Goal: Task Accomplishment & Management: Complete application form

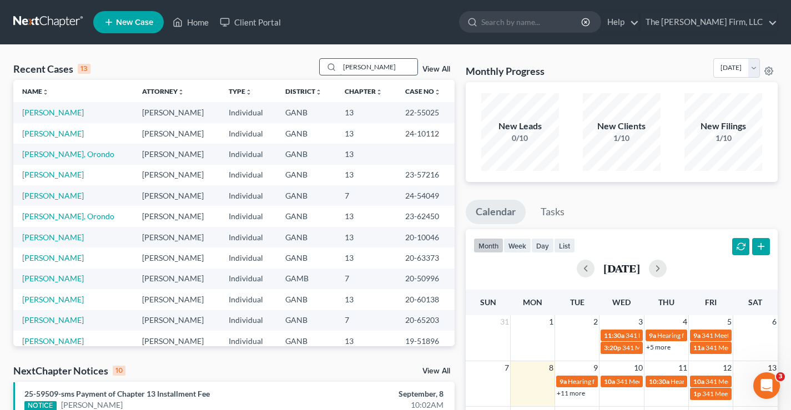
drag, startPoint x: 364, startPoint y: 66, endPoint x: 373, endPoint y: 64, distance: 9.6
click at [364, 66] on input "jones" at bounding box center [379, 67] width 78 height 16
type input "j"
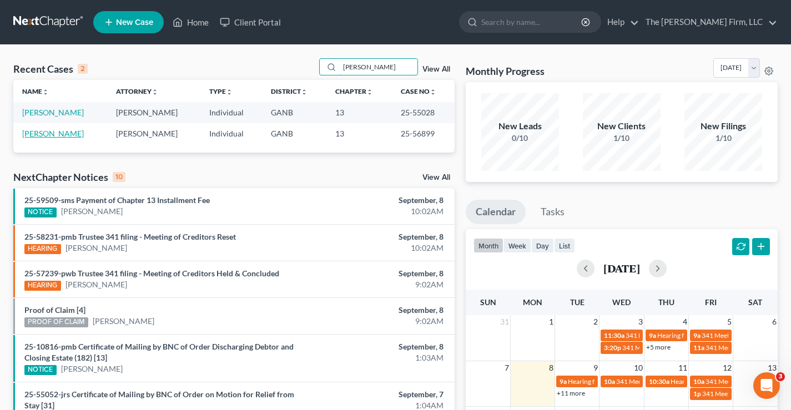
type input "avery"
click at [55, 132] on link "[PERSON_NAME]" at bounding box center [53, 133] width 62 height 9
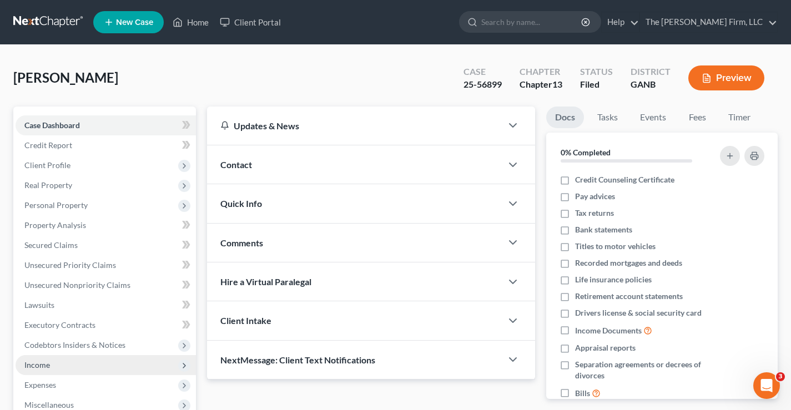
click at [41, 366] on span "Income" at bounding box center [37, 364] width 26 height 9
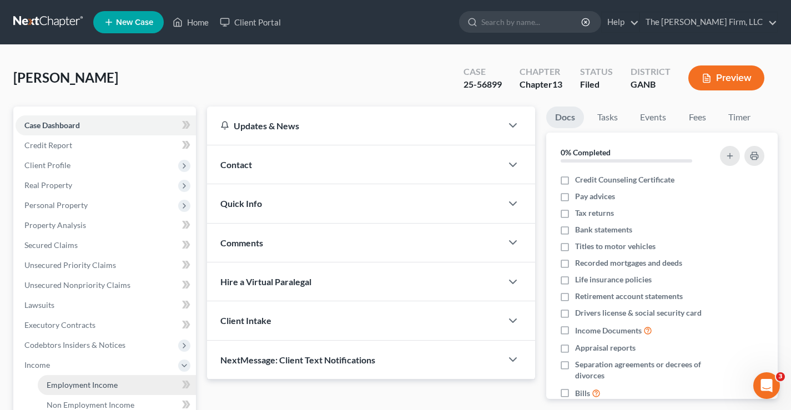
click at [69, 384] on span "Employment Income" at bounding box center [82, 384] width 71 height 9
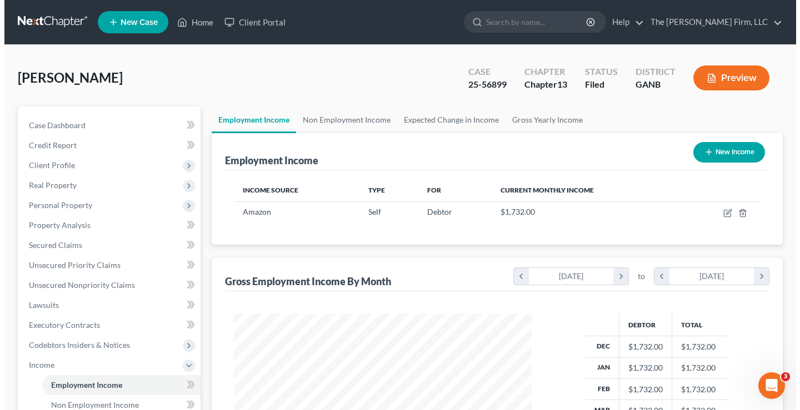
scroll to position [199, 320]
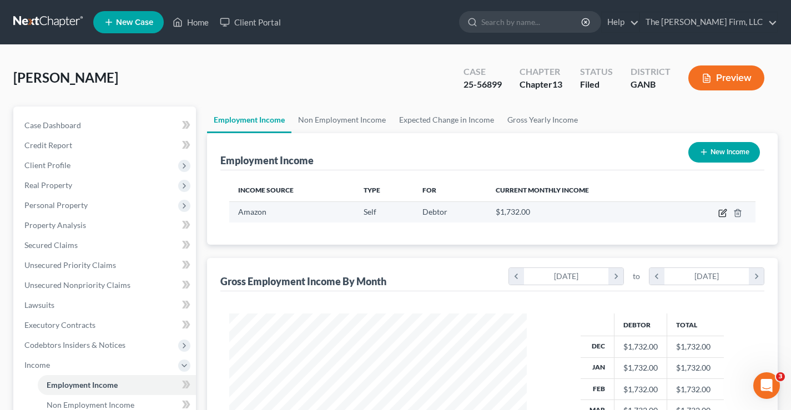
click at [721, 214] on icon "button" at bounding box center [722, 213] width 9 height 9
select select "1"
select select "50"
select select "0"
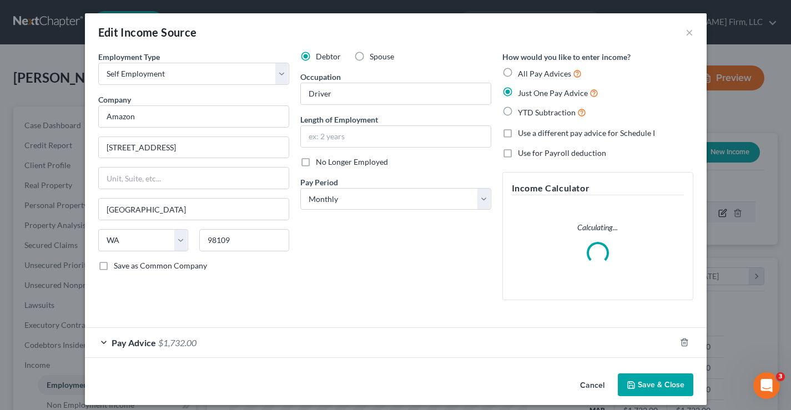
scroll to position [199, 324]
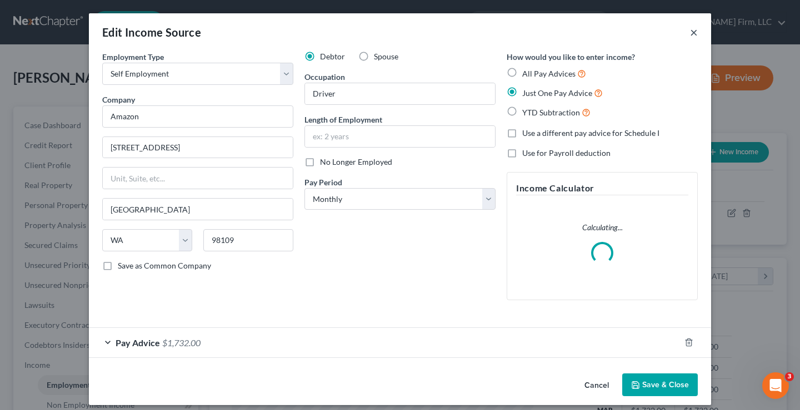
click at [690, 32] on button "×" at bounding box center [694, 32] width 8 height 13
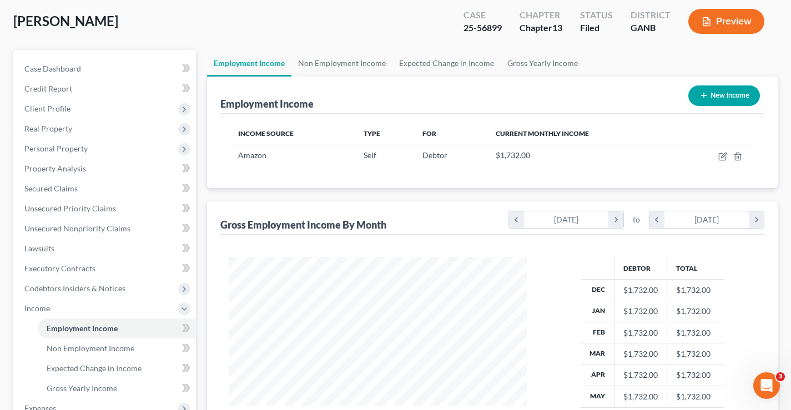
scroll to position [278, 0]
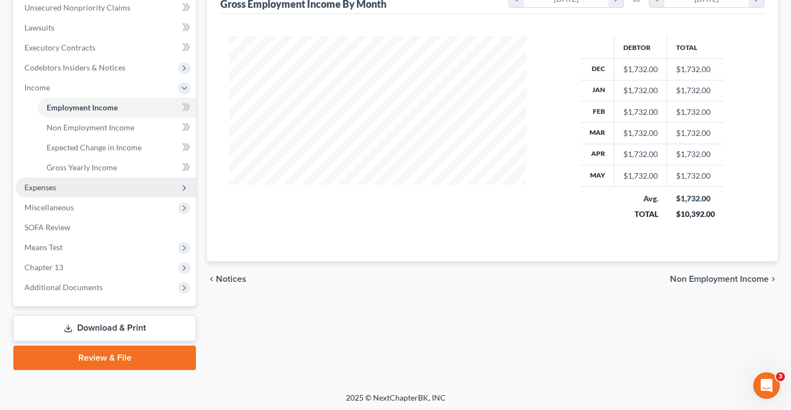
click at [25, 187] on span "Expenses" at bounding box center [40, 187] width 32 height 9
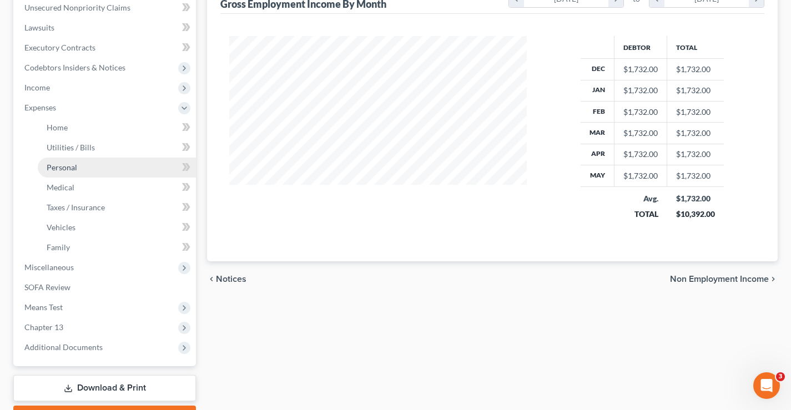
click at [61, 168] on span "Personal" at bounding box center [62, 167] width 31 height 9
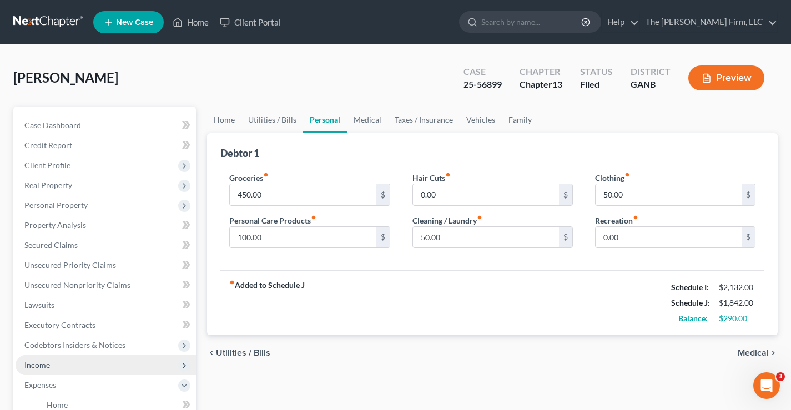
click at [25, 364] on span "Income" at bounding box center [37, 364] width 26 height 9
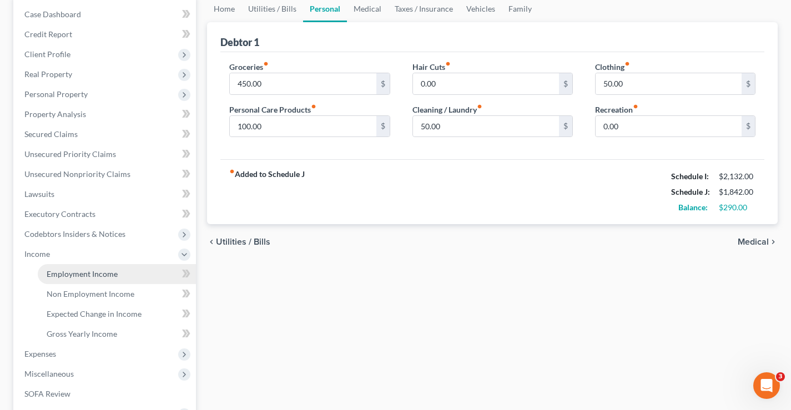
click at [57, 275] on span "Employment Income" at bounding box center [82, 273] width 71 height 9
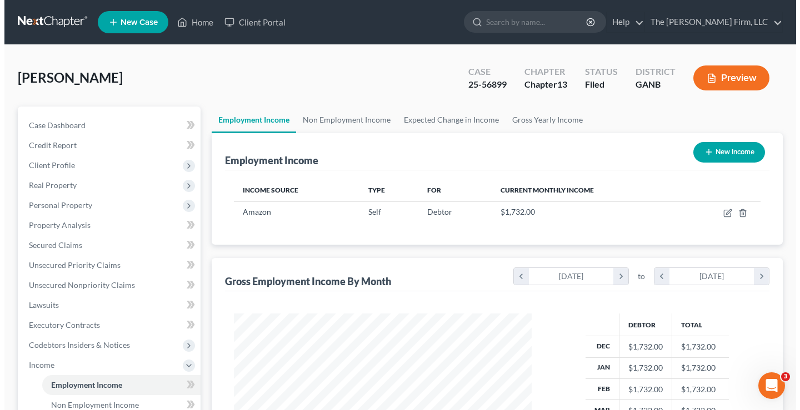
scroll to position [199, 320]
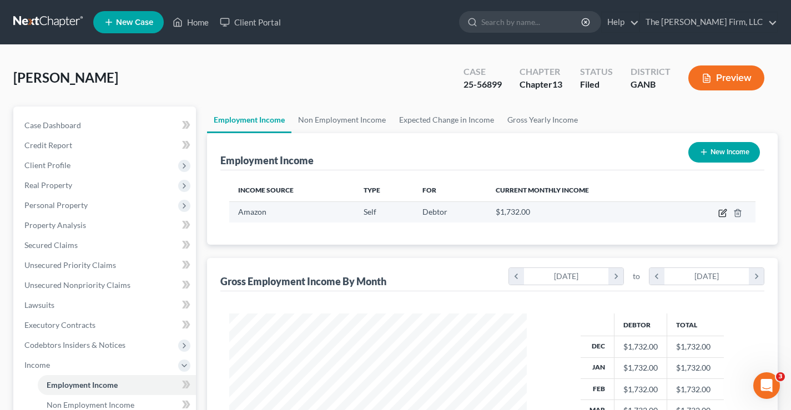
click at [722, 211] on icon "button" at bounding box center [722, 213] width 9 height 9
select select "1"
select select "50"
select select "0"
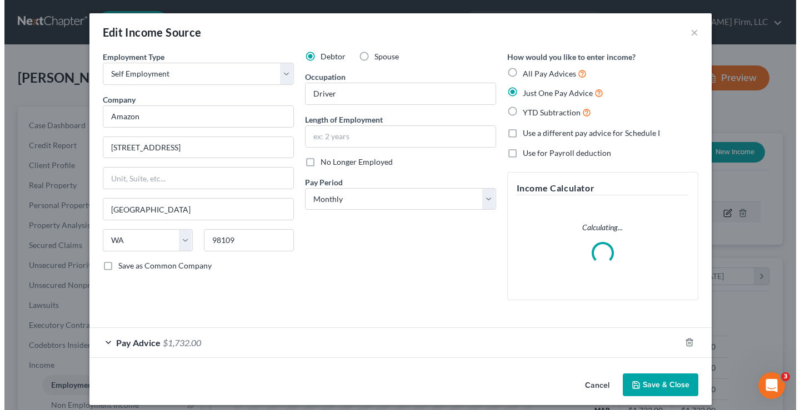
scroll to position [199, 324]
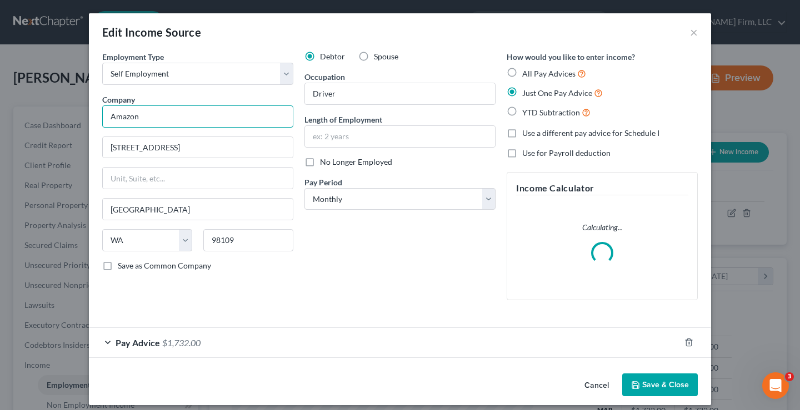
click at [149, 117] on input "Amazon" at bounding box center [197, 116] width 191 height 22
drag, startPoint x: 143, startPoint y: 115, endPoint x: 3, endPoint y: 82, distance: 144.5
click at [0, 96] on div "Edit Income Source × Employment Type * Select Full or Part Time Employment Self…" at bounding box center [400, 205] width 800 height 410
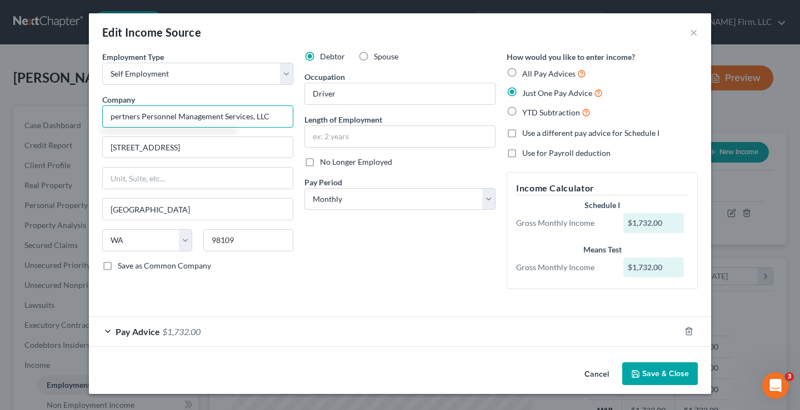
drag, startPoint x: 117, startPoint y: 115, endPoint x: 108, endPoint y: 109, distance: 10.8
click at [115, 114] on input "pertners Personnel Management Services, LLC" at bounding box center [197, 116] width 191 height 22
type input "Partners Personnel Management Services, LLC"
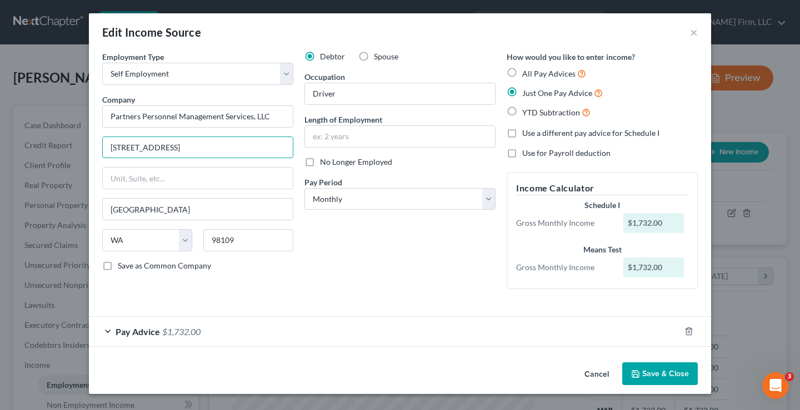
drag, startPoint x: 0, startPoint y: 148, endPoint x: 0, endPoint y: 142, distance: 6.1
click at [0, 142] on div "Edit Income Source × Employment Type * Select Full or Part Time Employment Self…" at bounding box center [400, 205] width 800 height 410
type input "[STREET_ADDRESS]"
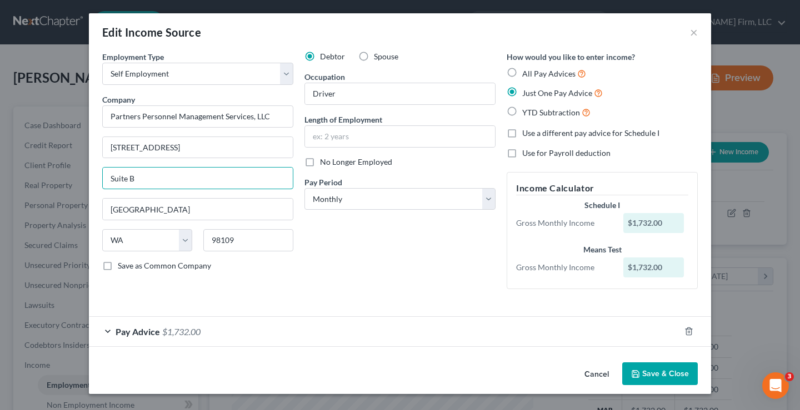
type input "Suite B"
type input "93105"
type input "Santa [PERSON_NAME]"
select select "4"
click at [344, 96] on input "Driver" at bounding box center [400, 93] width 190 height 21
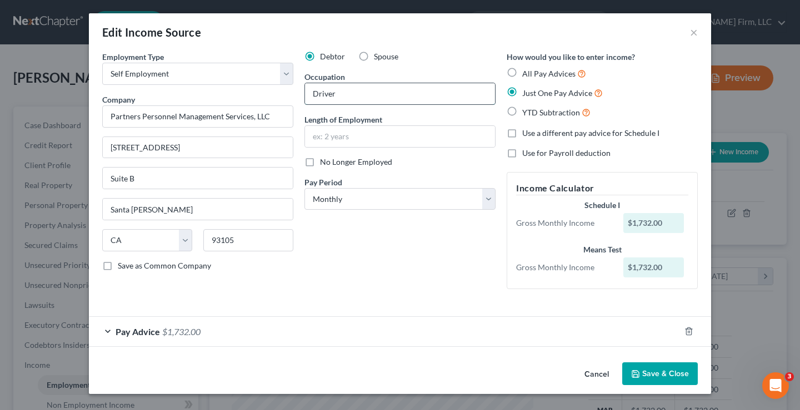
click at [339, 93] on input "Driver" at bounding box center [400, 93] width 190 height 21
drag, startPoint x: 340, startPoint y: 92, endPoint x: 260, endPoint y: 91, distance: 80.5
click at [260, 92] on div "Employment Type * Select Full or Part Time Employment Self Employment Company *…" at bounding box center [400, 179] width 606 height 257
click at [346, 134] on input "text" at bounding box center [400, 136] width 190 height 21
drag, startPoint x: 343, startPoint y: 140, endPoint x: 338, endPoint y: 66, distance: 74.0
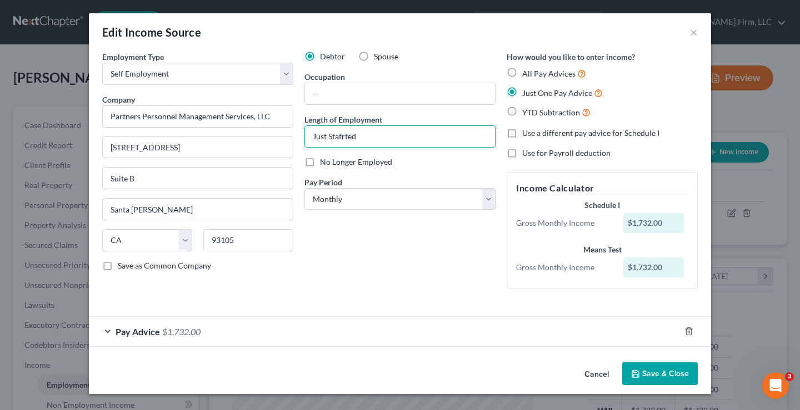
click at [342, 137] on input "Just Statrted" at bounding box center [400, 136] width 190 height 21
type input "Just Started"
click at [147, 334] on span "Pay Advice" at bounding box center [137, 331] width 44 height 11
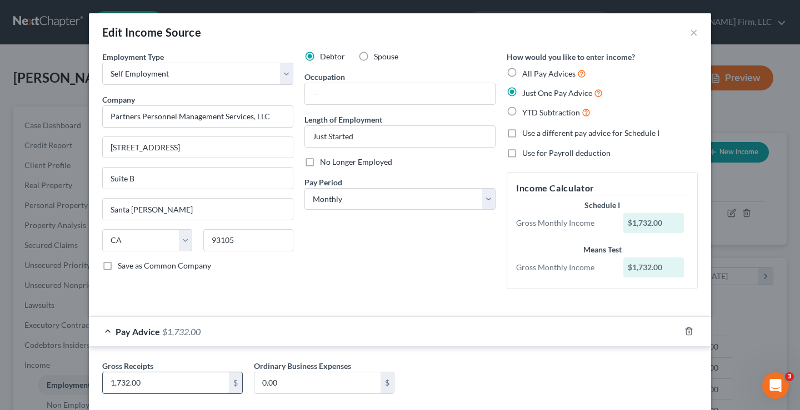
click at [150, 380] on input "1,732.00" at bounding box center [166, 383] width 126 height 21
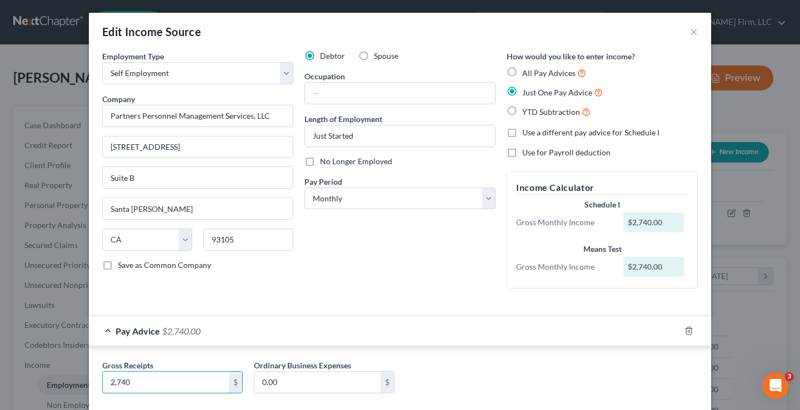
scroll to position [0, 0]
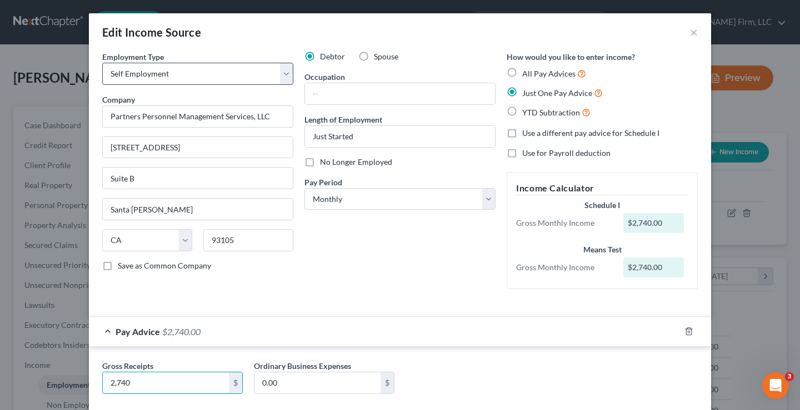
type input "2,740"
click at [281, 72] on select "Select Full or Part Time Employment Self Employment" at bounding box center [197, 74] width 191 height 22
select select "0"
click at [102, 63] on select "Select Full or Part Time Employment Self Employment" at bounding box center [197, 74] width 191 height 22
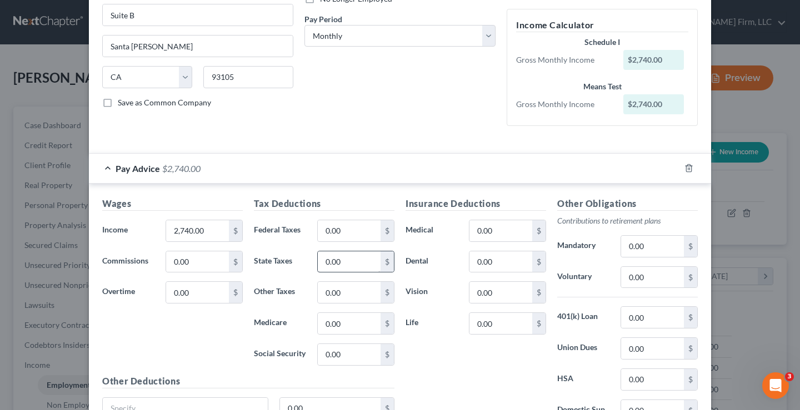
scroll to position [167, 0]
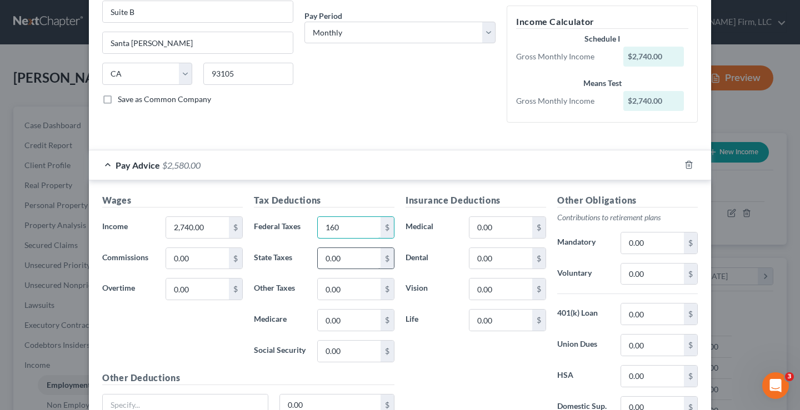
type input "160"
click at [335, 254] on input "0.00" at bounding box center [349, 258] width 63 height 21
click at [341, 345] on input "0.00" at bounding box center [349, 351] width 63 height 21
type input "169"
click at [340, 314] on input "0.00" at bounding box center [349, 320] width 63 height 21
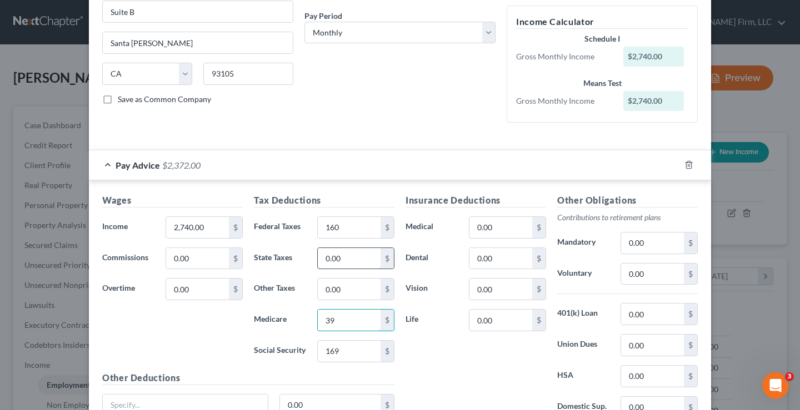
type input "39"
click at [334, 261] on input "0.00" at bounding box center [349, 258] width 63 height 21
type input "91"
click at [164, 333] on div "Wages Income * 2,740.00 $ Commissions 0.00 $ Overtime 0.00 $" at bounding box center [173, 283] width 152 height 178
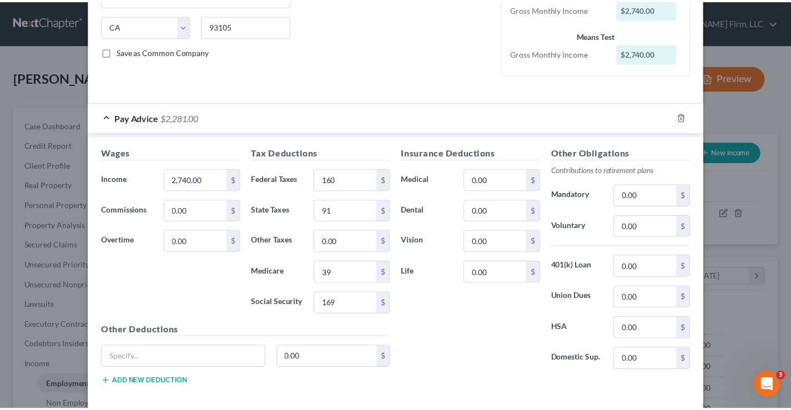
scroll to position [269, 0]
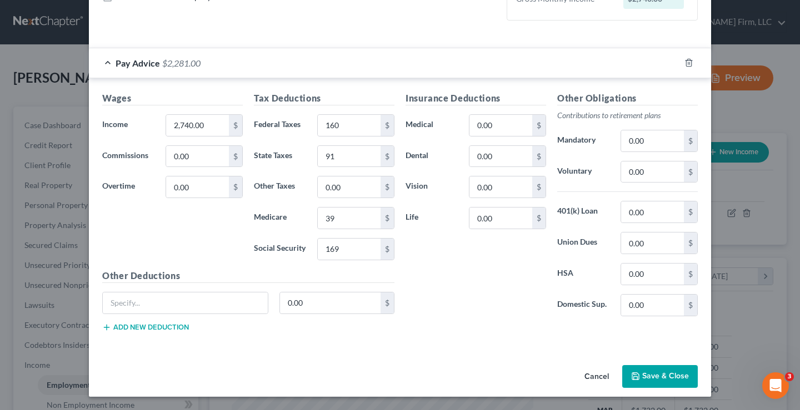
click at [656, 375] on button "Save & Close" at bounding box center [660, 376] width 76 height 23
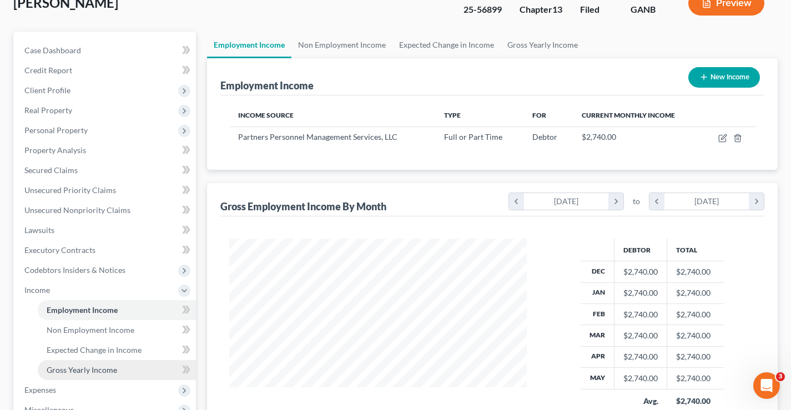
scroll to position [278, 0]
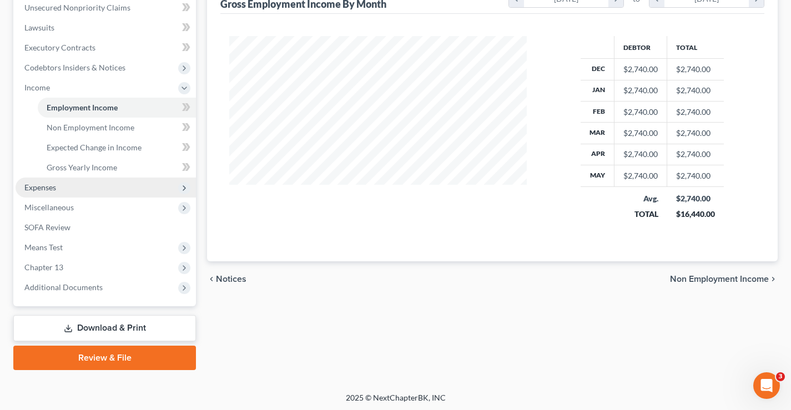
click at [27, 189] on span "Expenses" at bounding box center [40, 187] width 32 height 9
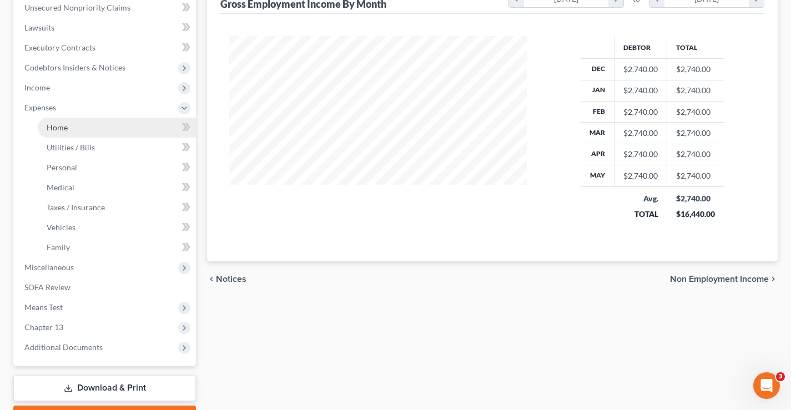
click at [63, 130] on span "Home" at bounding box center [57, 127] width 21 height 9
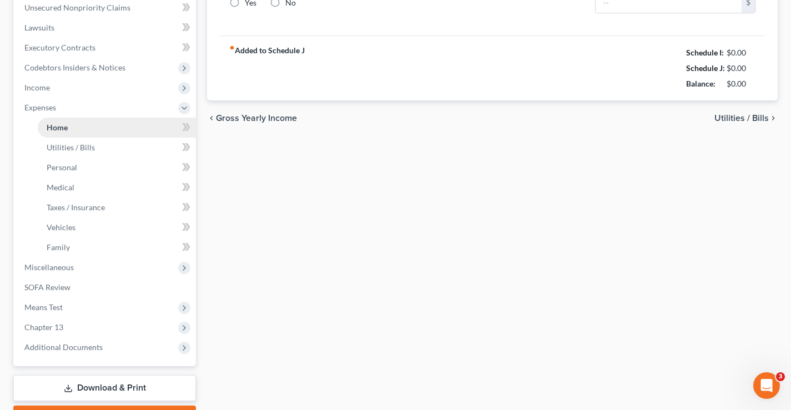
scroll to position [81, 0]
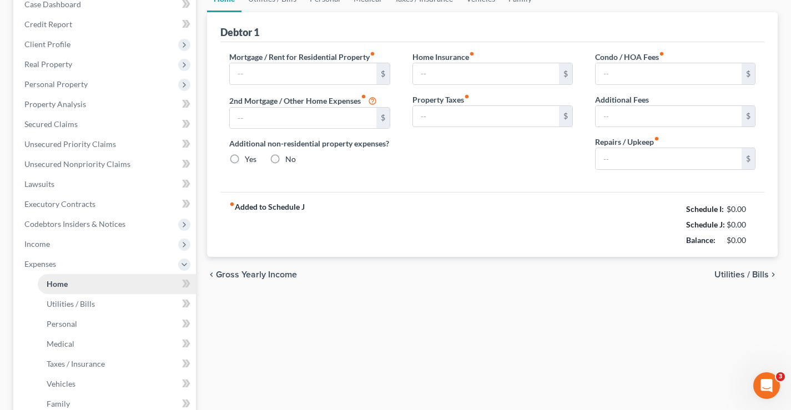
type input "300.00"
type input "0.00"
radio input "true"
type input "0.00"
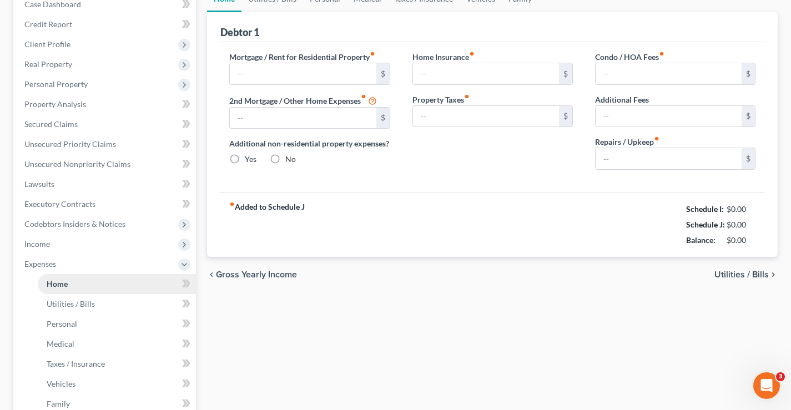
type input "0.00"
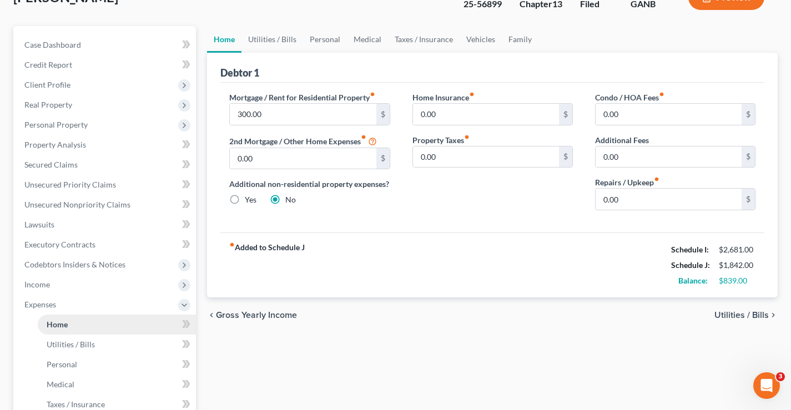
scroll to position [0, 0]
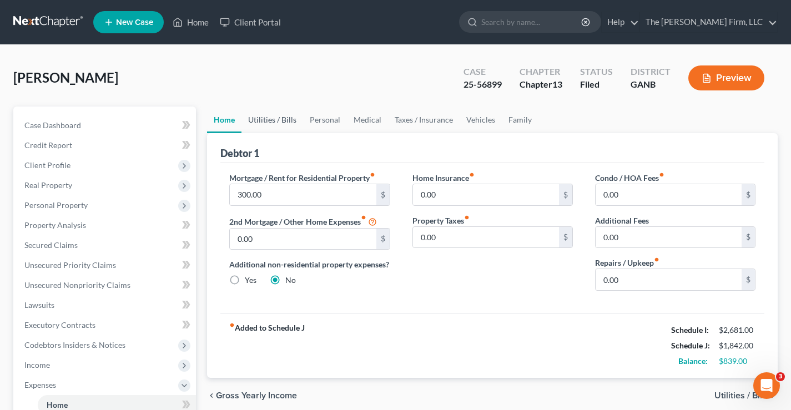
click at [270, 116] on link "Utilities / Bills" at bounding box center [273, 120] width 62 height 27
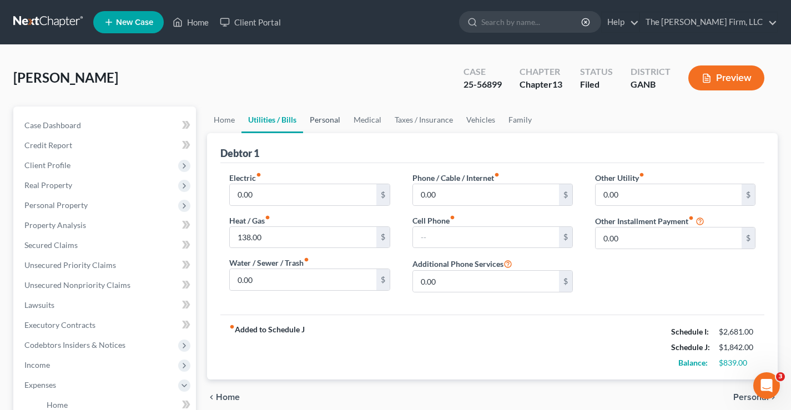
click at [324, 119] on link "Personal" at bounding box center [325, 120] width 44 height 27
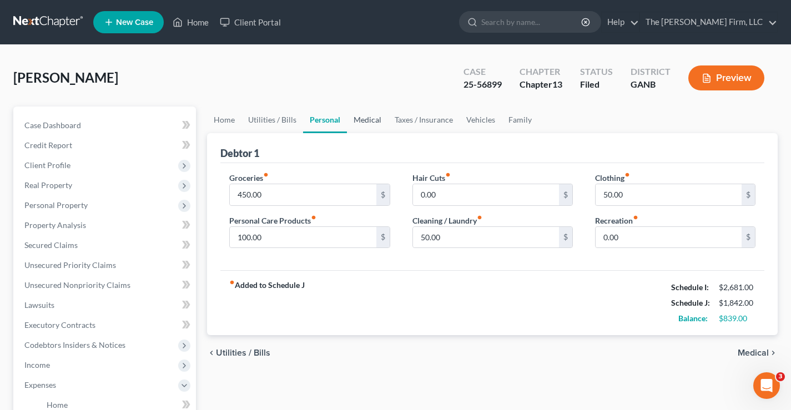
click at [370, 123] on link "Medical" at bounding box center [367, 120] width 41 height 27
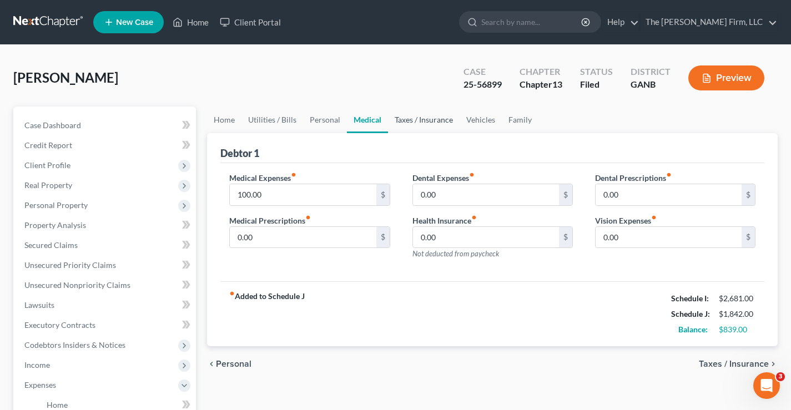
click at [421, 123] on link "Taxes / Insurance" at bounding box center [424, 120] width 72 height 27
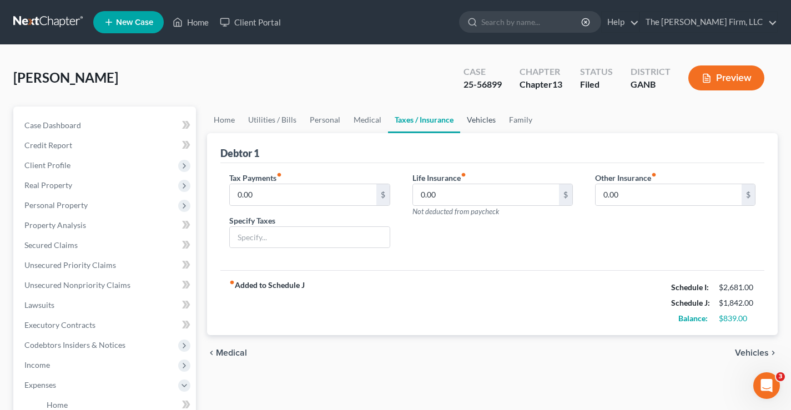
click at [476, 124] on link "Vehicles" at bounding box center [481, 120] width 42 height 27
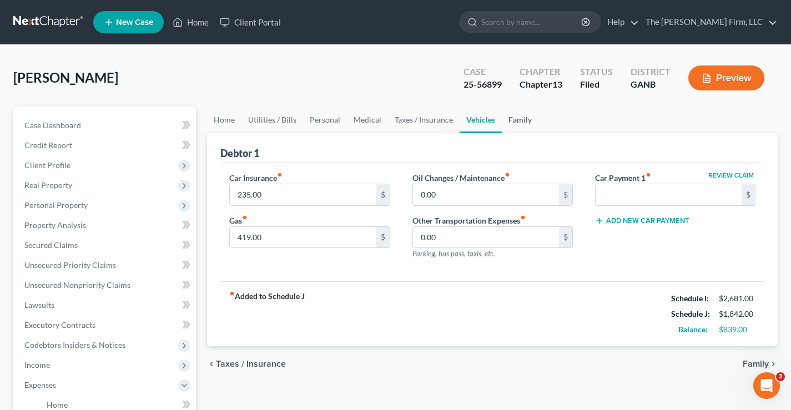
click at [514, 122] on link "Family" at bounding box center [520, 120] width 37 height 27
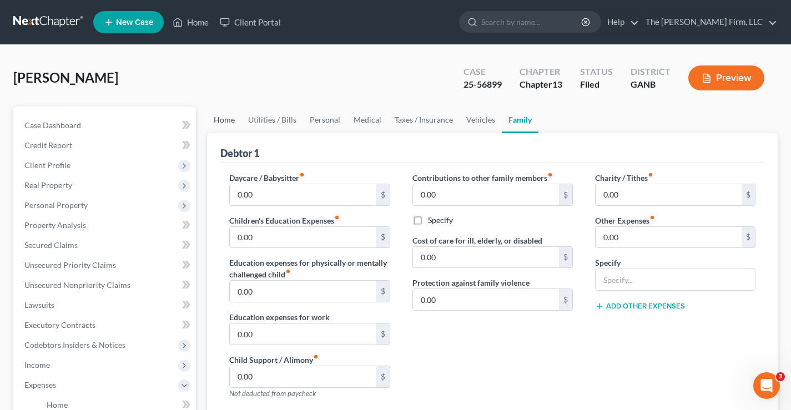
click at [228, 120] on link "Home" at bounding box center [224, 120] width 34 height 27
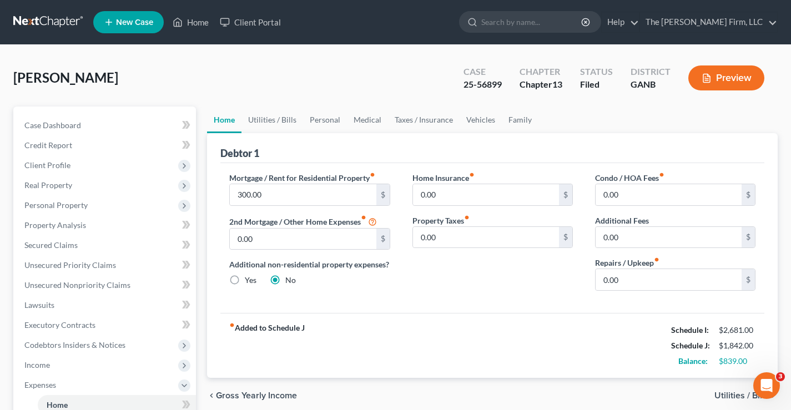
click at [334, 88] on div "Avery, Kaylan Upgraded Case 25-56899 Chapter Chapter 13 Status Filed District G…" at bounding box center [395, 82] width 765 height 48
click at [35, 26] on link at bounding box center [48, 22] width 71 height 20
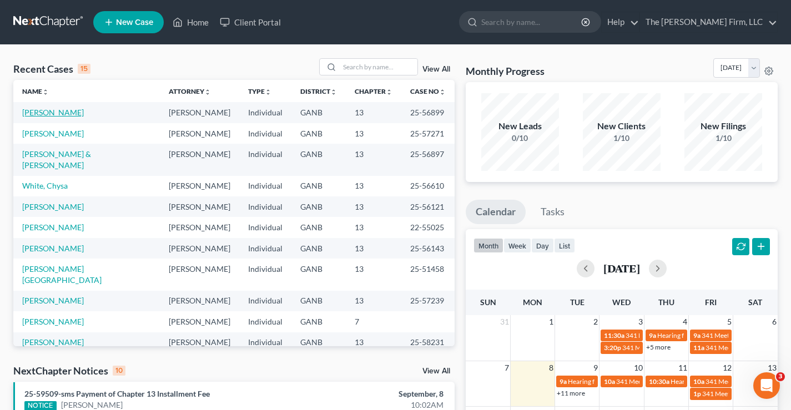
click at [37, 112] on link "[PERSON_NAME]" at bounding box center [53, 112] width 62 height 9
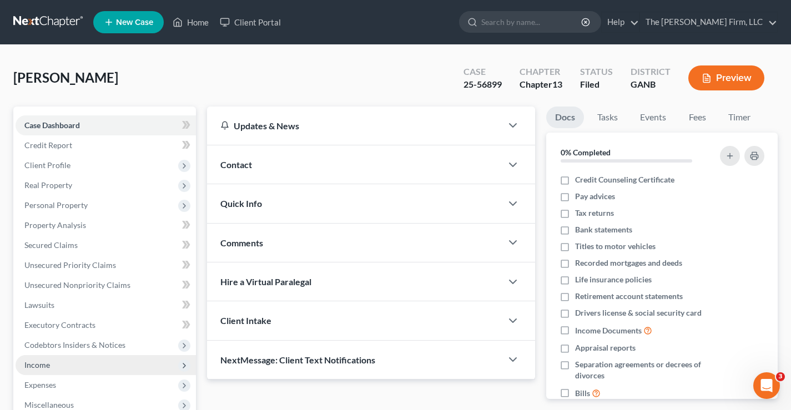
click at [43, 368] on span "Income" at bounding box center [37, 364] width 26 height 9
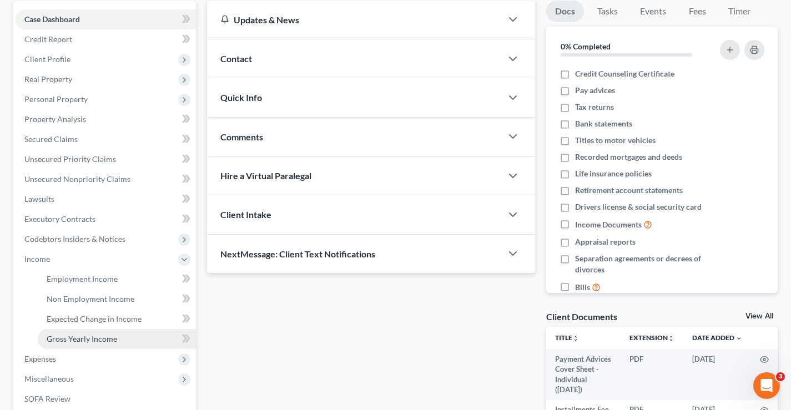
scroll to position [167, 0]
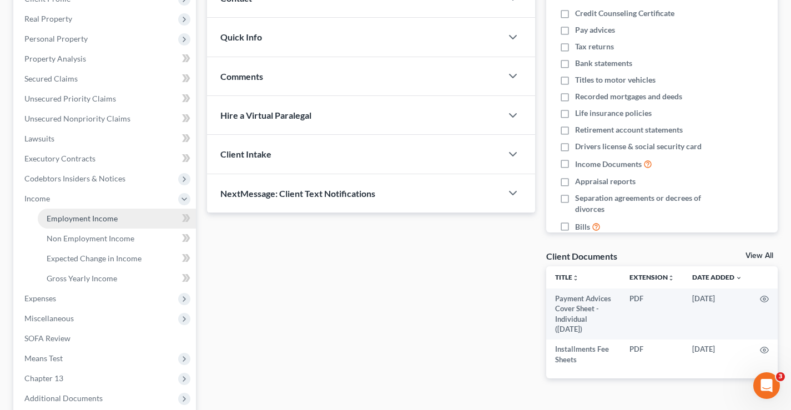
click at [60, 220] on span "Employment Income" at bounding box center [82, 218] width 71 height 9
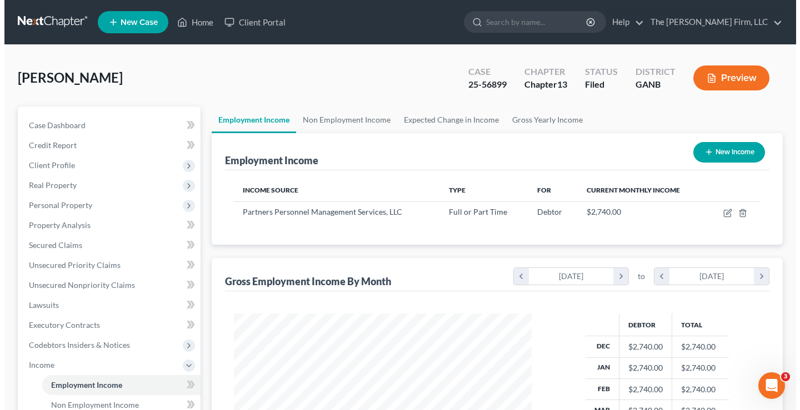
scroll to position [199, 320]
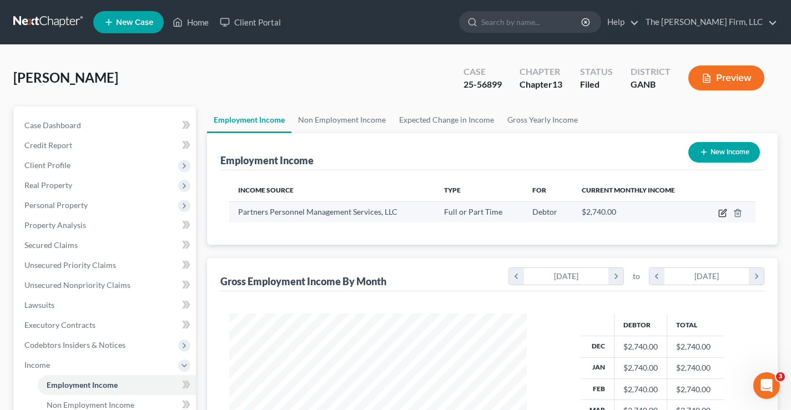
click at [723, 214] on icon "button" at bounding box center [723, 211] width 5 height 5
select select "0"
select select "4"
select select "0"
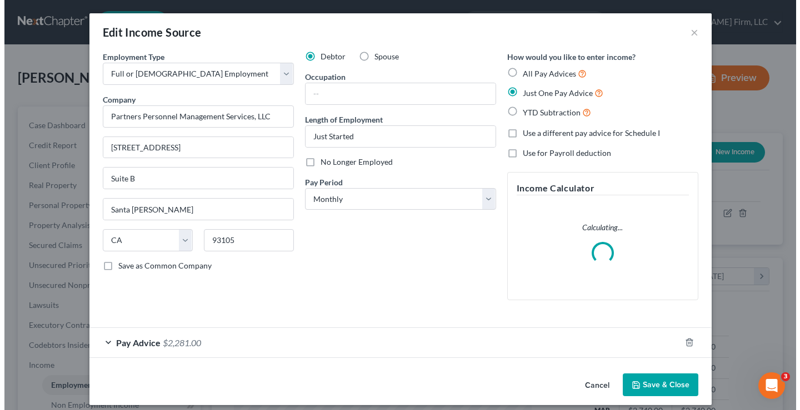
scroll to position [199, 324]
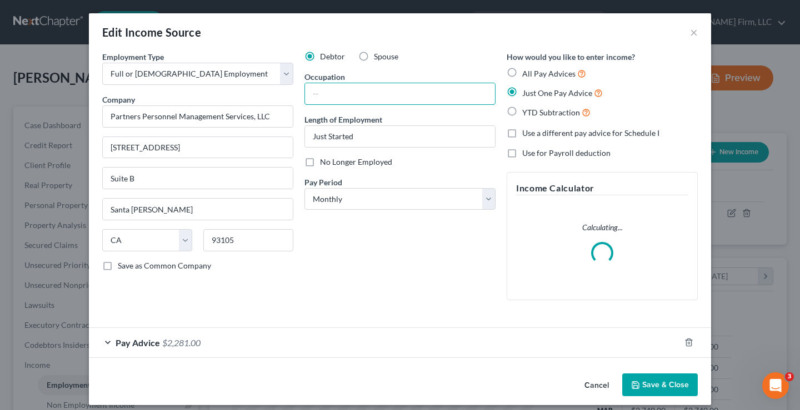
drag, startPoint x: 343, startPoint y: 92, endPoint x: 359, endPoint y: 79, distance: 20.5
click at [347, 90] on input "text" at bounding box center [400, 93] width 190 height 21
type input "Material Handler"
click at [395, 263] on div "Debtor Spouse Occupation Material Handler Length of Employment Just Started No …" at bounding box center [400, 180] width 202 height 258
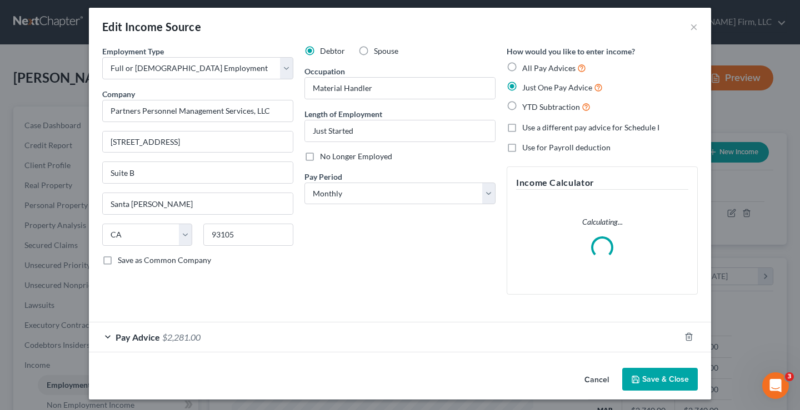
scroll to position [8, 0]
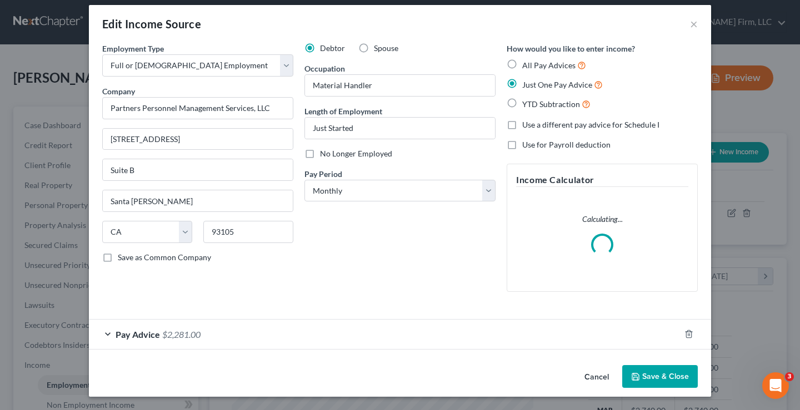
click at [660, 380] on button "Save & Close" at bounding box center [660, 376] width 76 height 23
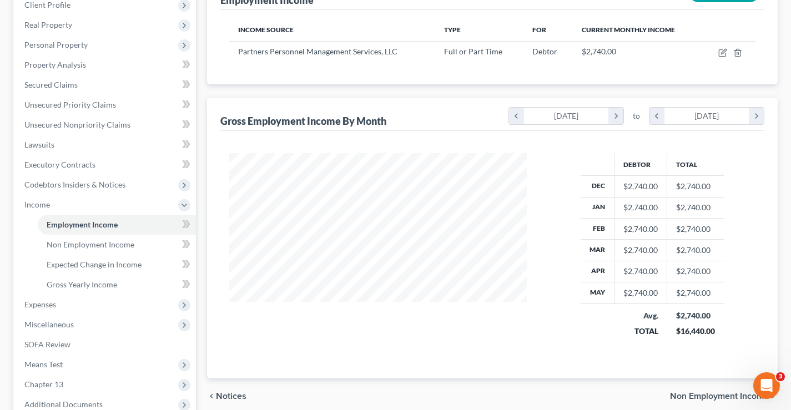
scroll to position [167, 0]
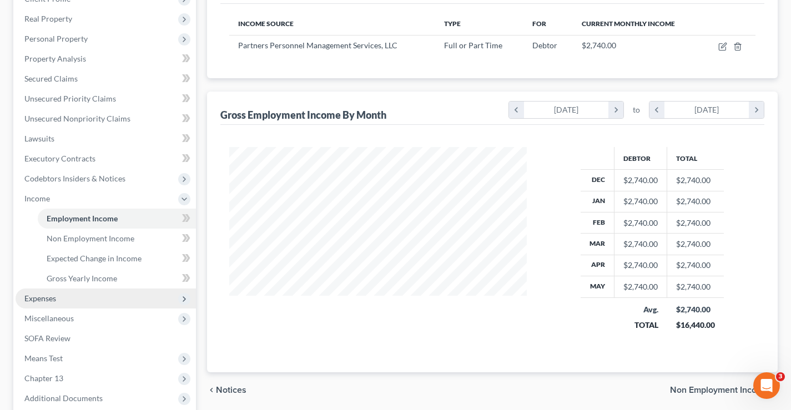
click at [41, 298] on span "Expenses" at bounding box center [40, 298] width 32 height 9
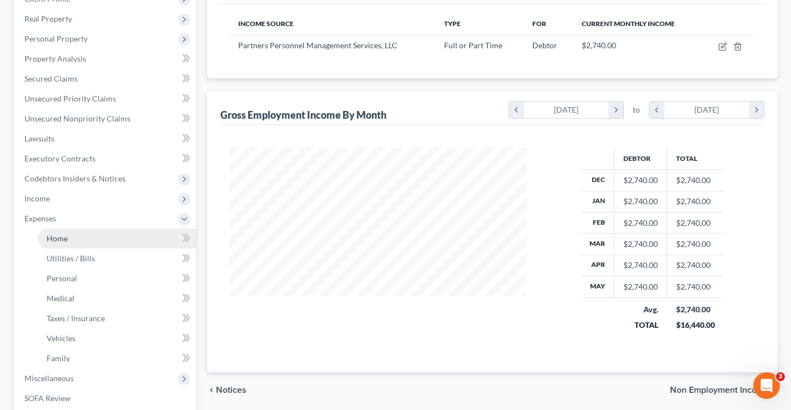
click at [64, 237] on span "Home" at bounding box center [57, 238] width 21 height 9
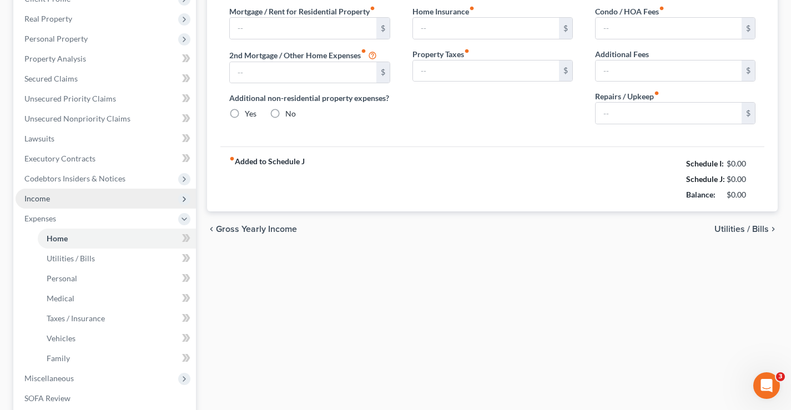
type input "300.00"
type input "0.00"
radio input "true"
type input "0.00"
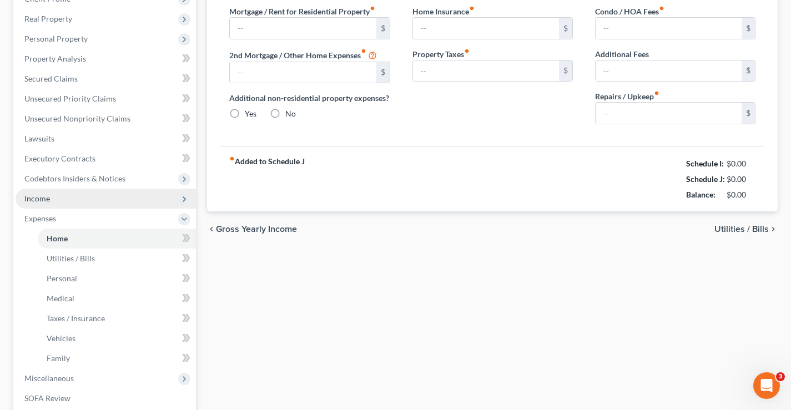
type input "0.00"
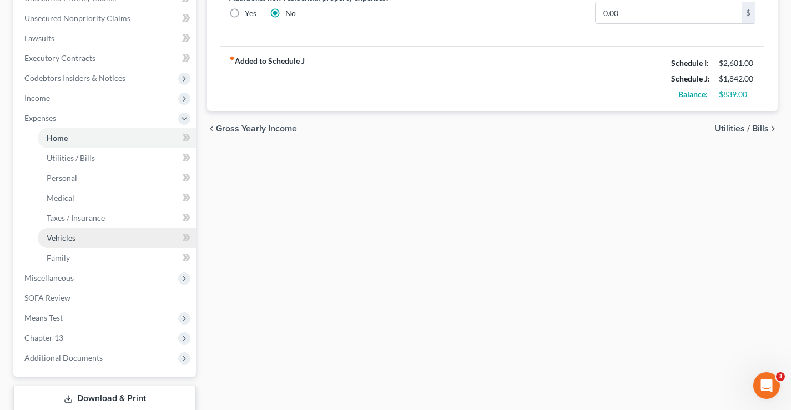
scroll to position [340, 0]
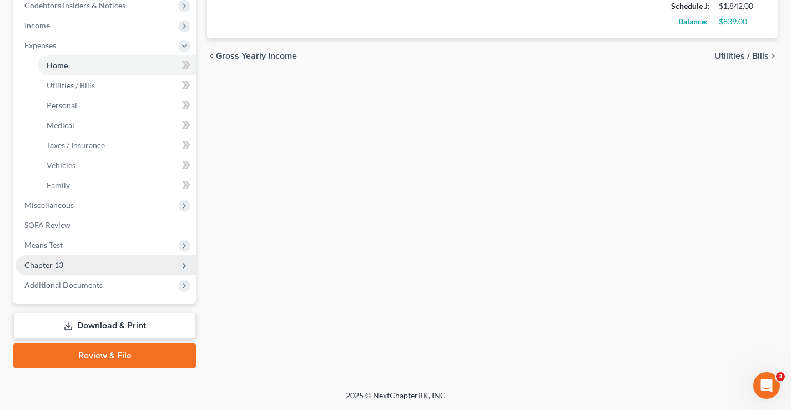
click at [29, 270] on span "Chapter 13" at bounding box center [106, 265] width 180 height 20
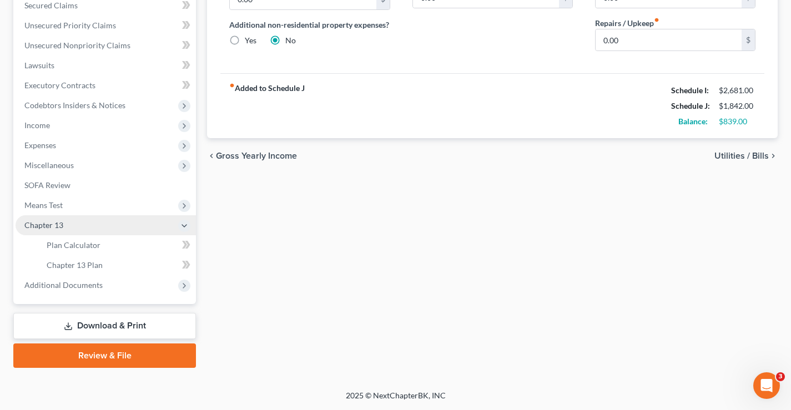
scroll to position [240, 0]
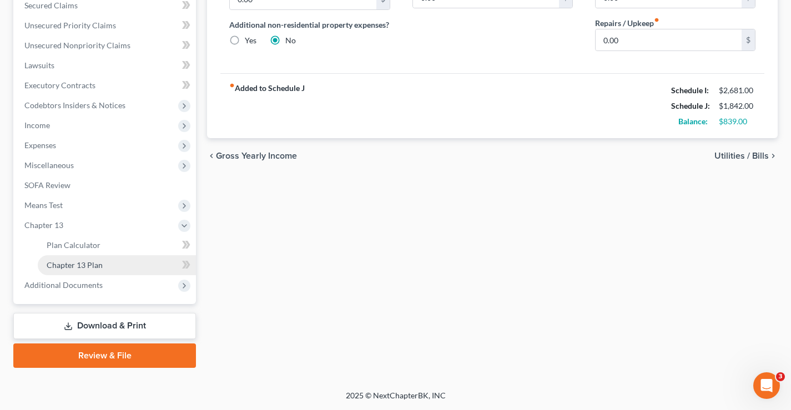
click at [63, 262] on span "Chapter 13 Plan" at bounding box center [75, 264] width 56 height 9
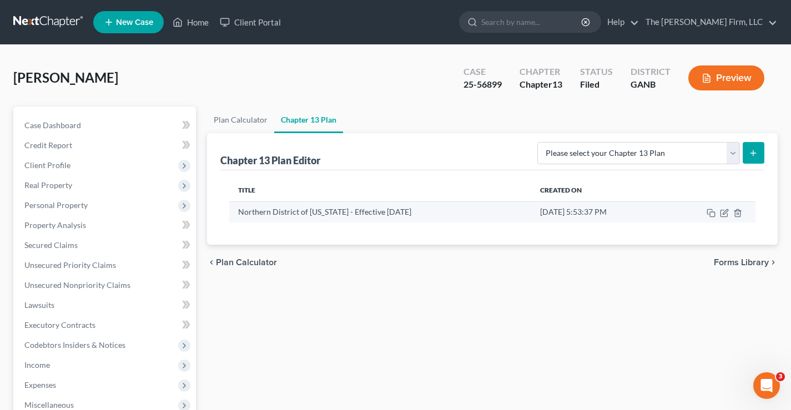
click at [723, 218] on td at bounding box center [710, 212] width 91 height 21
click at [722, 215] on icon "button" at bounding box center [724, 213] width 9 height 9
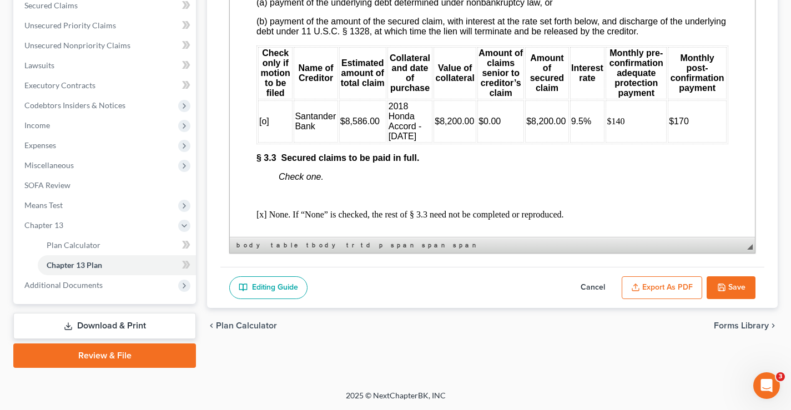
scroll to position [2010, 0]
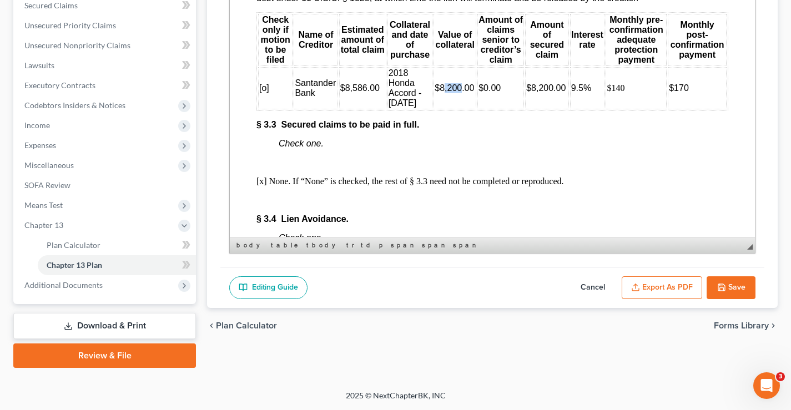
drag, startPoint x: 444, startPoint y: 114, endPoint x: 459, endPoint y: 115, distance: 15.6
click at [459, 93] on span "$8,200.00" at bounding box center [454, 87] width 39 height 9
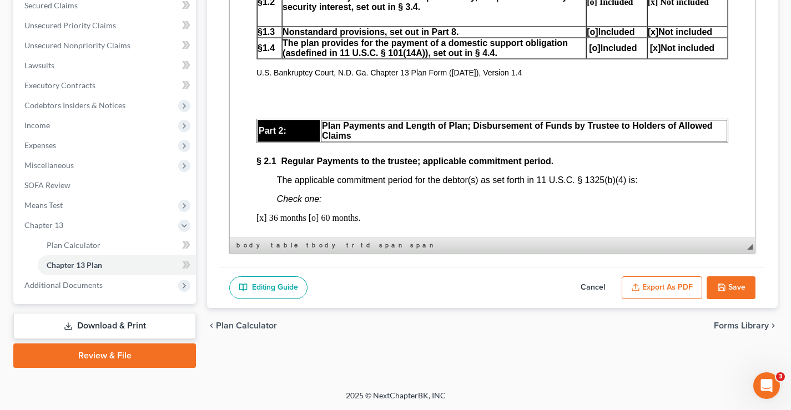
scroll to position [0, 0]
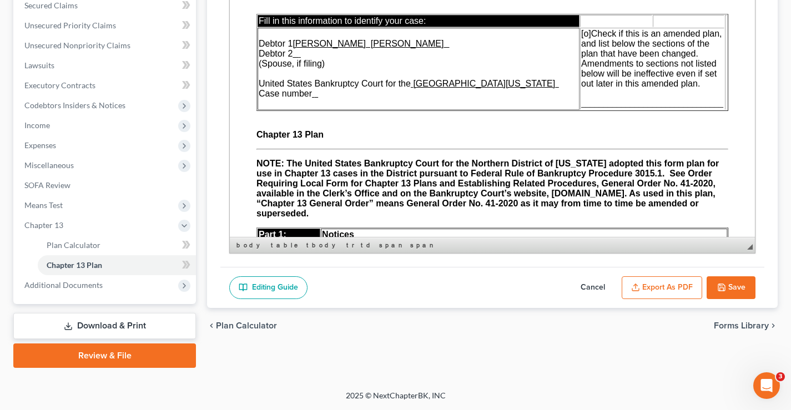
click at [581, 33] on span "[o]" at bounding box center [586, 33] width 10 height 9
click at [581, 99] on span "________________________________" at bounding box center [652, 103] width 142 height 9
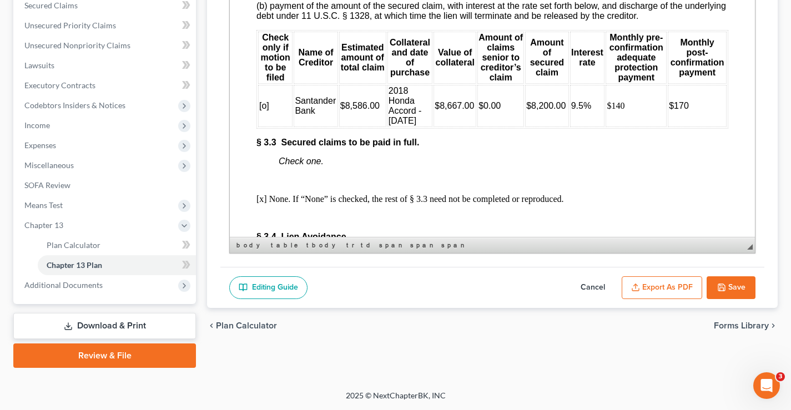
scroll to position [1943, 0]
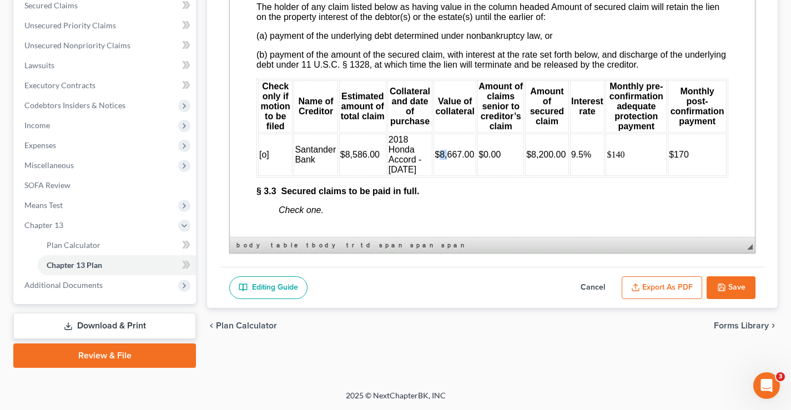
drag, startPoint x: 440, startPoint y: 182, endPoint x: 446, endPoint y: 182, distance: 6.1
click at [446, 159] on span "$8,667.00" at bounding box center [454, 154] width 39 height 9
drag, startPoint x: 435, startPoint y: 181, endPoint x: 471, endPoint y: 180, distance: 35.5
click at [471, 159] on span "$8,667.00" at bounding box center [454, 154] width 39 height 9
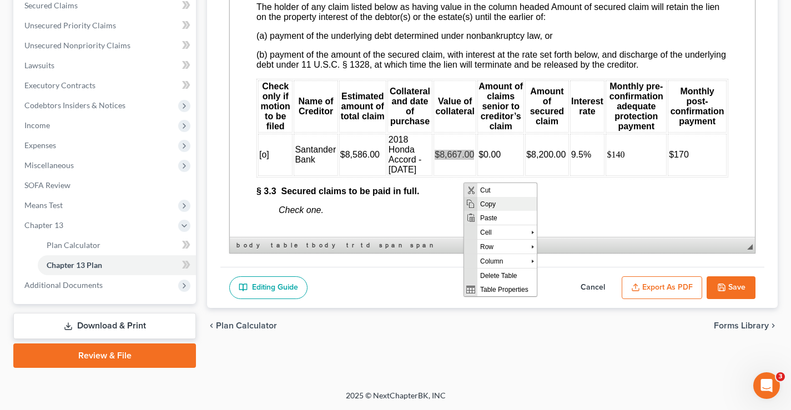
click at [493, 202] on span "Copy" at bounding box center [507, 204] width 59 height 14
copy span "$8,667.00"
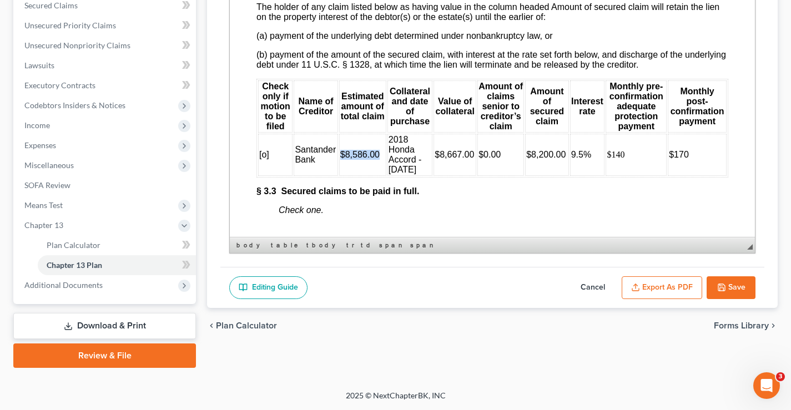
drag, startPoint x: 336, startPoint y: 178, endPoint x: 375, endPoint y: 180, distance: 38.9
click at [375, 176] on td "$8,586.00" at bounding box center [362, 155] width 47 height 42
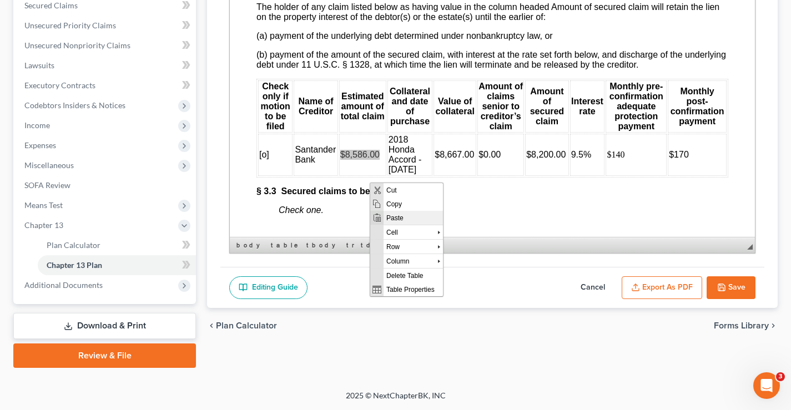
click at [397, 220] on span "Paste" at bounding box center [413, 217] width 59 height 14
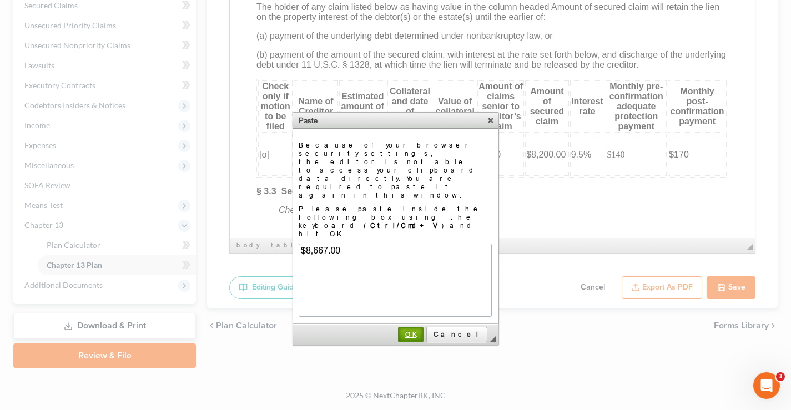
click at [423, 330] on span "OK" at bounding box center [410, 334] width 23 height 8
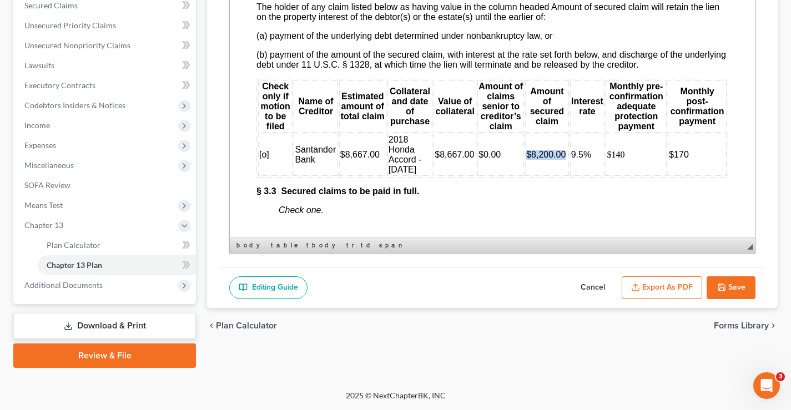
drag, startPoint x: 524, startPoint y: 178, endPoint x: 560, endPoint y: 178, distance: 36.6
click at [560, 159] on span "$8,200.00" at bounding box center [545, 154] width 39 height 9
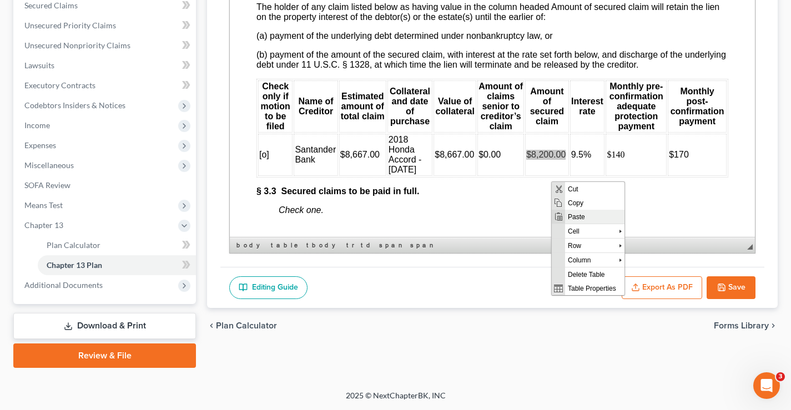
click at [580, 218] on span "Paste" at bounding box center [594, 216] width 59 height 14
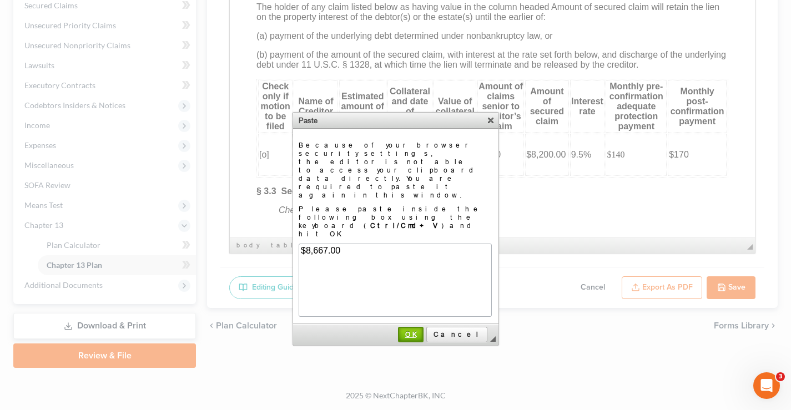
click at [423, 330] on span "OK" at bounding box center [410, 334] width 23 height 8
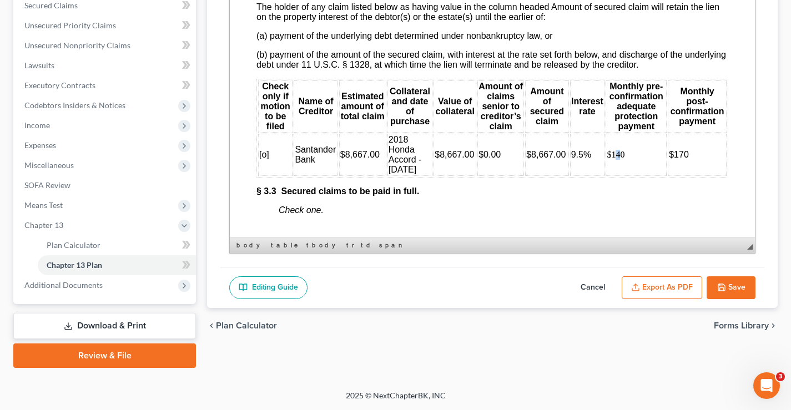
click at [615, 176] on td "$140" at bounding box center [636, 155] width 61 height 42
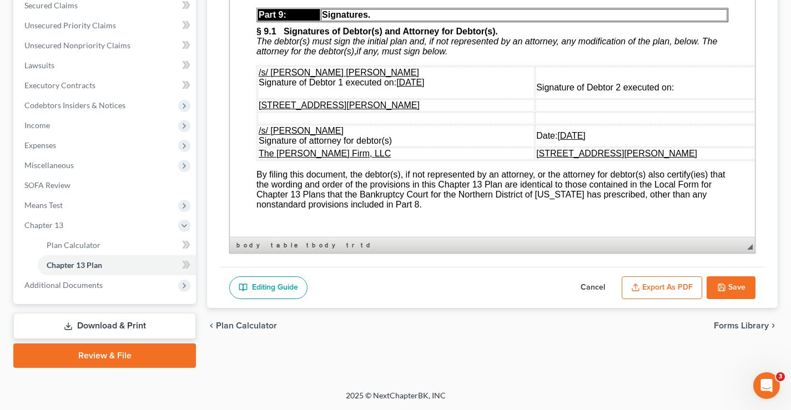
scroll to position [4065, 0]
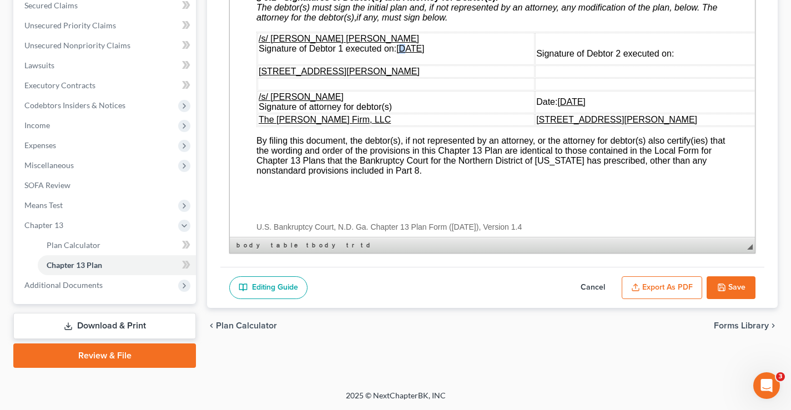
drag, startPoint x: 401, startPoint y: 102, endPoint x: 414, endPoint y: 100, distance: 12.9
click at [406, 53] on u "[DATE]" at bounding box center [410, 48] width 28 height 9
click at [416, 53] on u "[DATE]" at bounding box center [410, 48] width 28 height 9
click at [557, 107] on u "[DATE]" at bounding box center [571, 101] width 28 height 9
click at [566, 107] on u "[DATE]" at bounding box center [571, 101] width 28 height 9
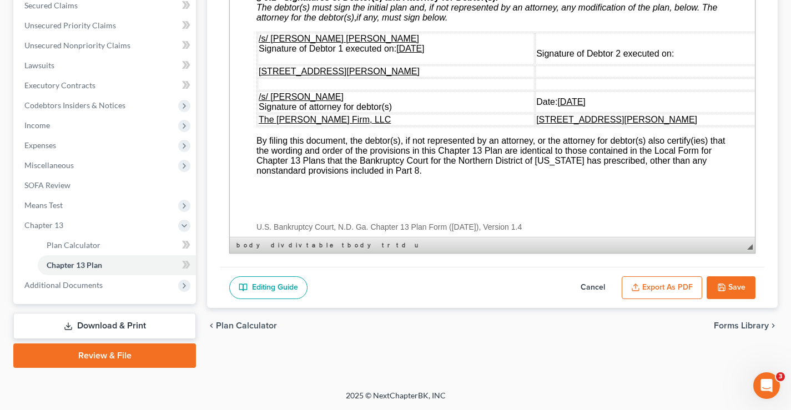
click at [727, 286] on button "Save" at bounding box center [731, 288] width 49 height 23
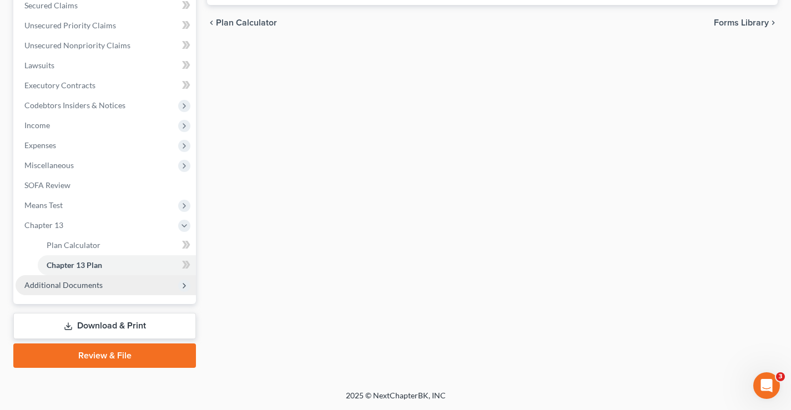
click at [56, 285] on span "Additional Documents" at bounding box center [63, 284] width 78 height 9
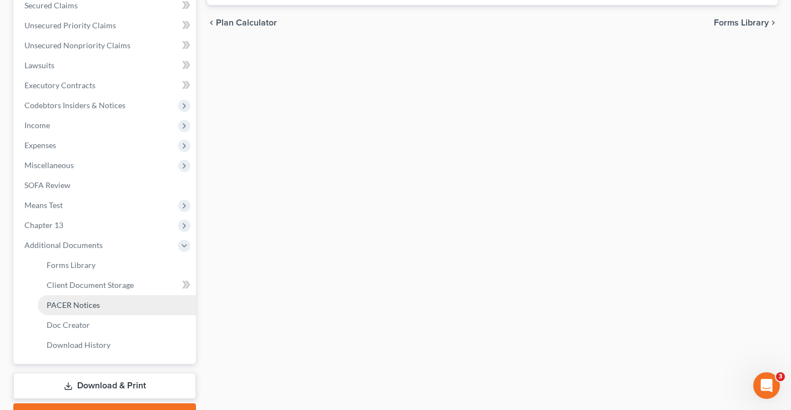
click at [69, 304] on span "PACER Notices" at bounding box center [73, 304] width 53 height 9
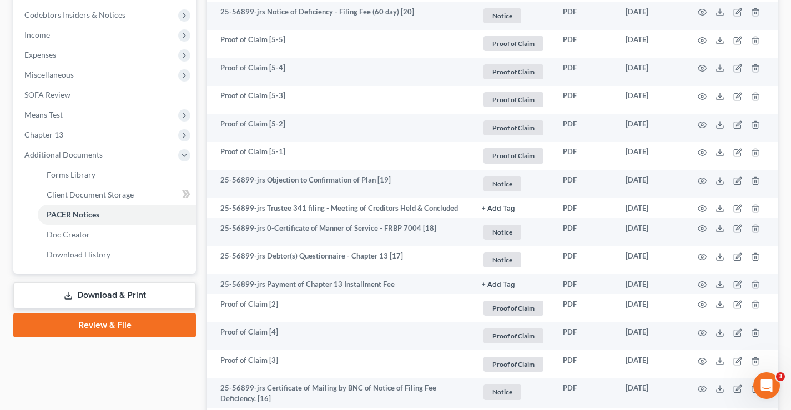
scroll to position [444, 0]
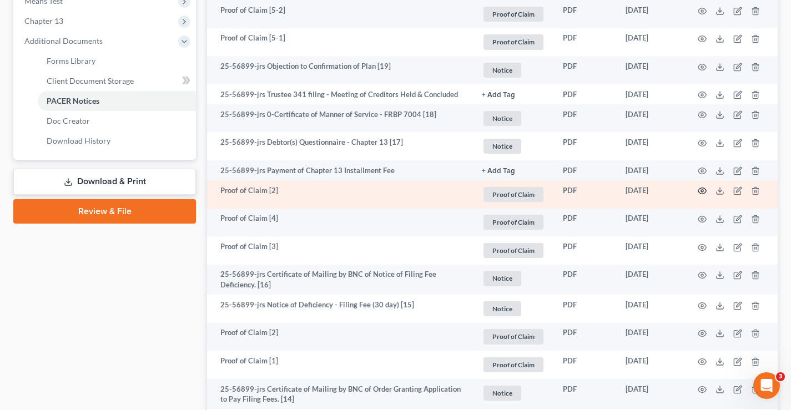
click at [699, 192] on icon "button" at bounding box center [702, 191] width 8 height 6
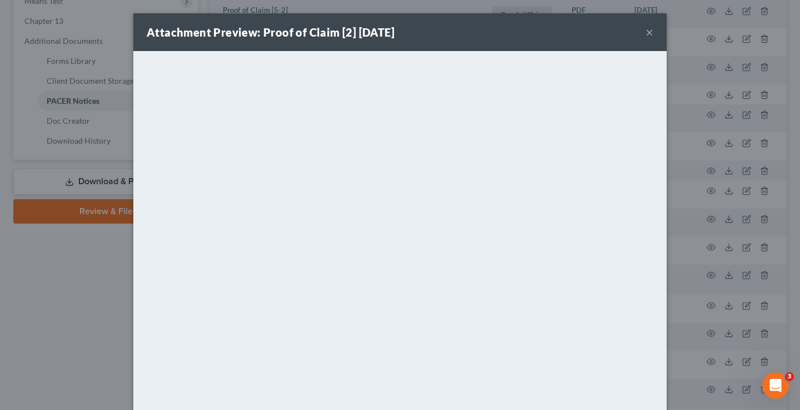
click at [645, 30] on button "×" at bounding box center [649, 32] width 8 height 13
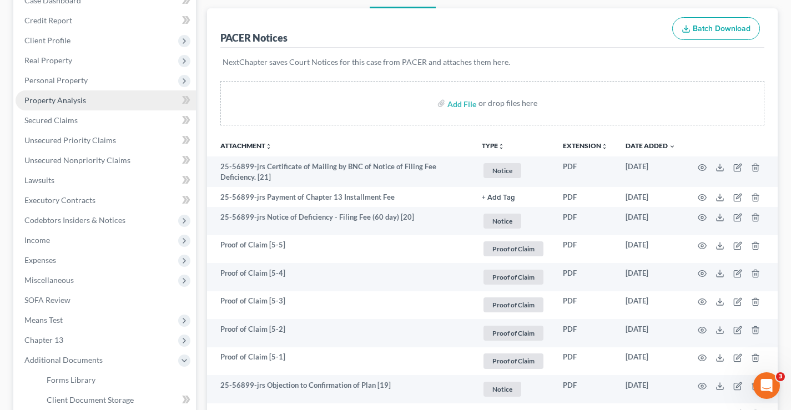
scroll to position [278, 0]
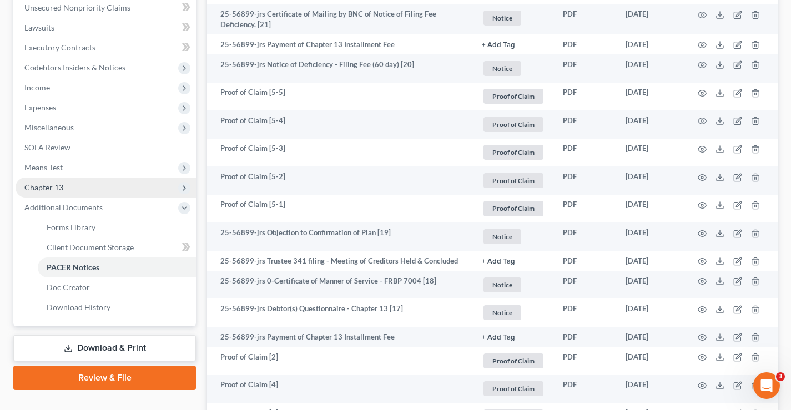
click at [52, 185] on span "Chapter 13" at bounding box center [43, 187] width 39 height 9
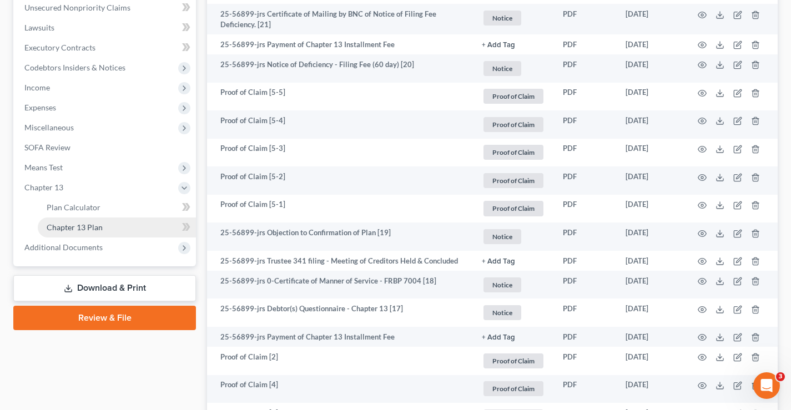
click at [49, 232] on span "Chapter 13 Plan" at bounding box center [75, 227] width 56 height 9
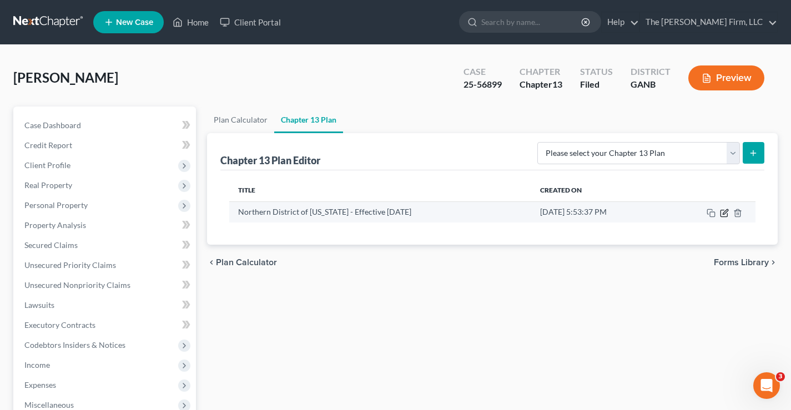
click at [726, 210] on icon "button" at bounding box center [725, 211] width 5 height 5
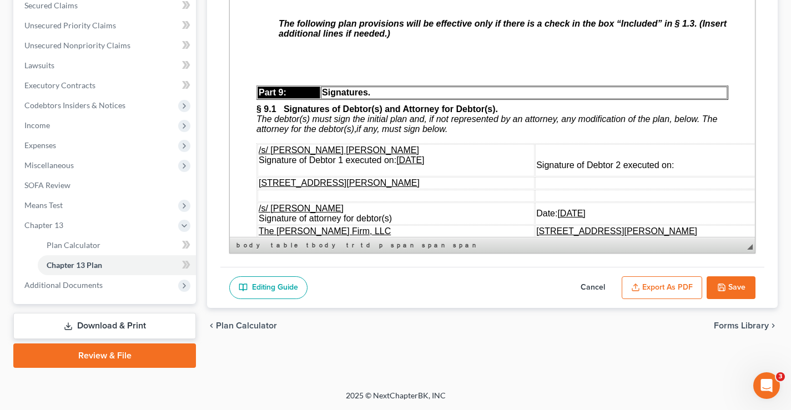
scroll to position [3864, 0]
